Goal: Check status: Check status

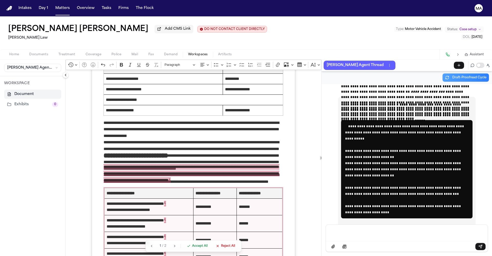
scroll to position [1040, 0]
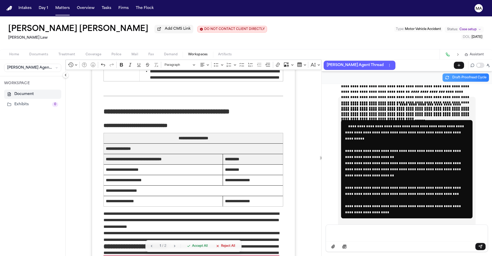
click at [192, 248] on span "Accept All" at bounding box center [200, 246] width 16 height 4
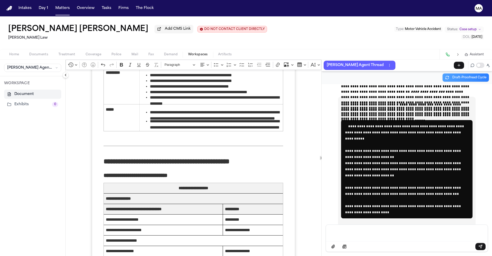
scroll to position [980, 0]
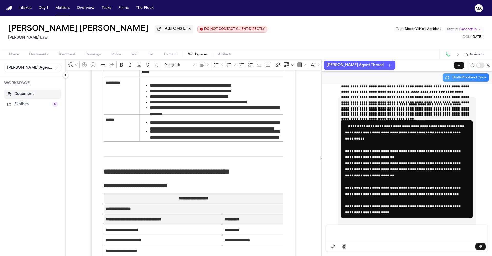
drag, startPoint x: 228, startPoint y: 98, endPoint x: 176, endPoint y: 99, distance: 51.8
drag, startPoint x: 176, startPoint y: 95, endPoint x: 223, endPoint y: 96, distance: 46.7
